Goal: Find specific page/section: Find specific page/section

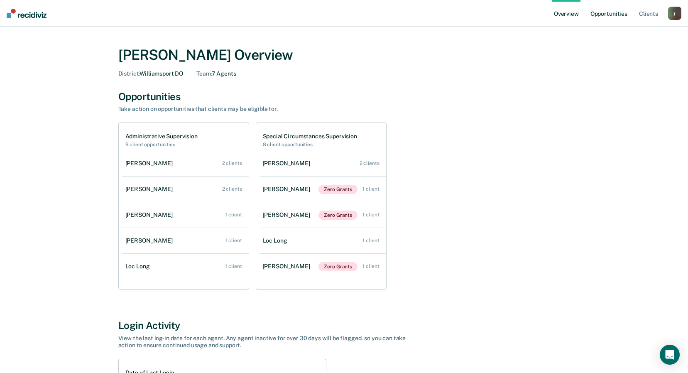
click at [603, 14] on link "Opportunities" at bounding box center [608, 13] width 40 height 27
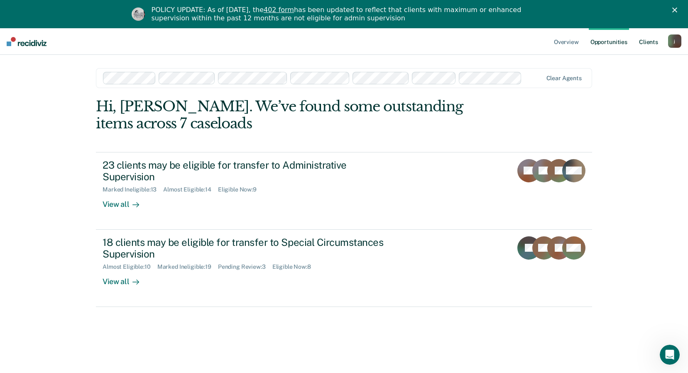
click at [643, 42] on link "Client s" at bounding box center [648, 41] width 22 height 27
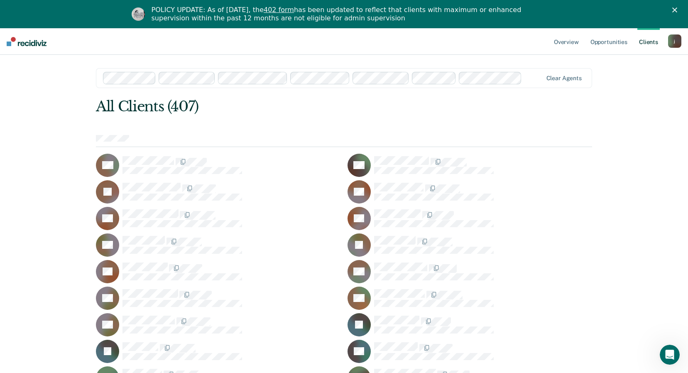
click at [677, 10] on polygon "Close" at bounding box center [674, 9] width 5 height 5
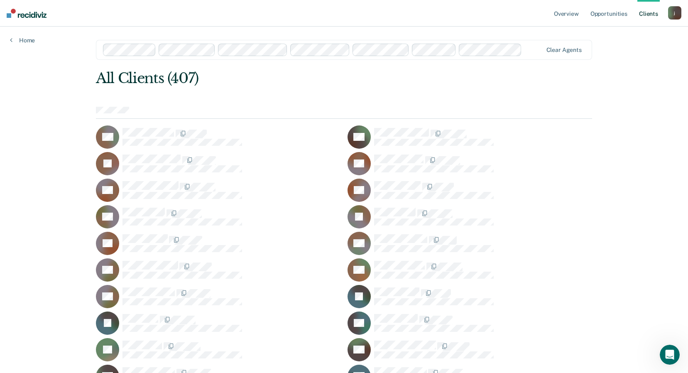
drag, startPoint x: 600, startPoint y: 0, endPoint x: 627, endPoint y: 142, distance: 144.5
